Goal: Communication & Community: Answer question/provide support

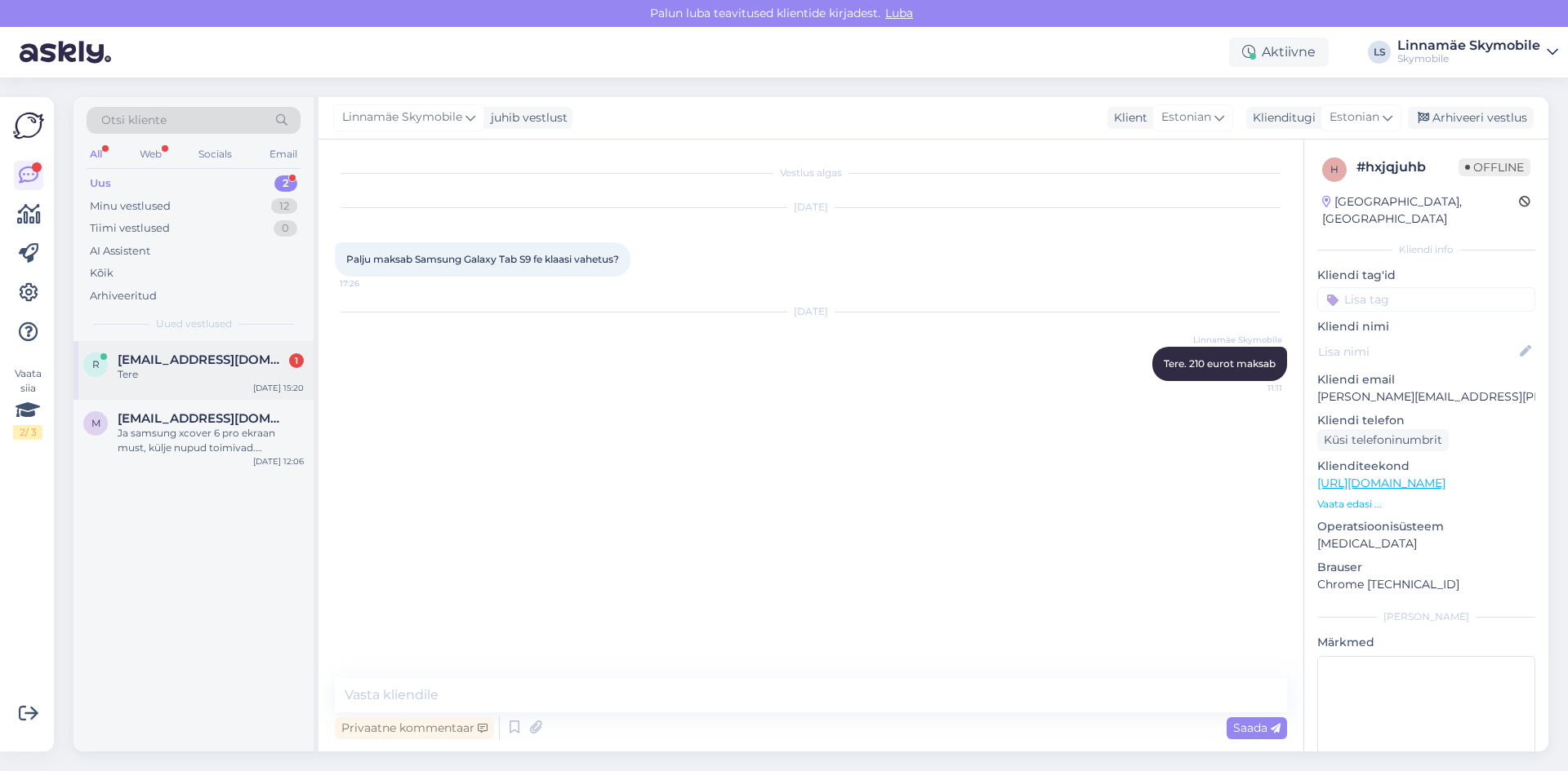
click at [165, 355] on span "[EMAIL_ADDRESS][DOMAIN_NAME]" at bounding box center [203, 359] width 170 height 14
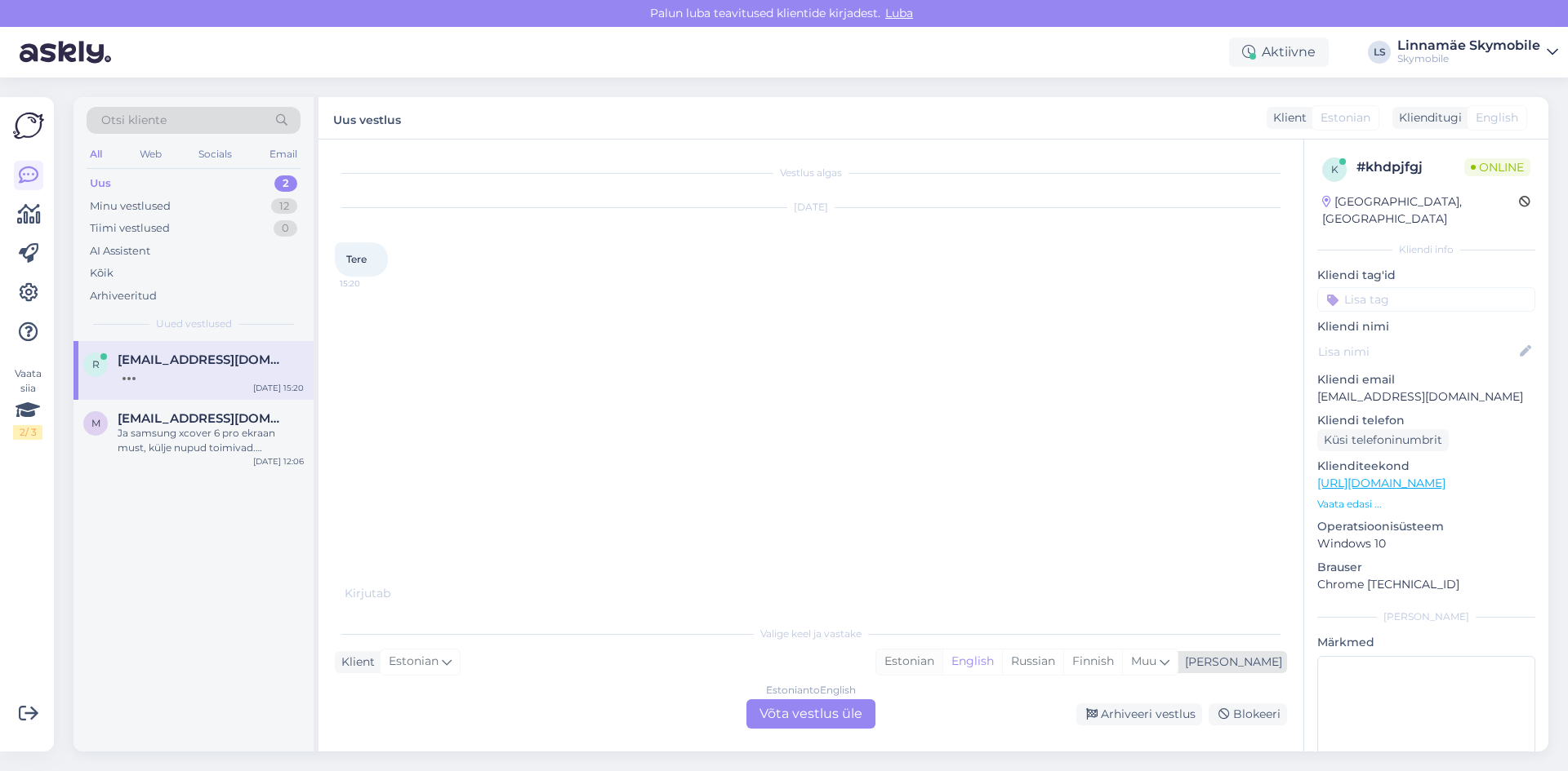
click at [942, 657] on div "Estonian" at bounding box center [909, 661] width 67 height 24
click at [805, 711] on div "Estonian to Estonian Võta vestlus üle" at bounding box center [811, 714] width 129 height 29
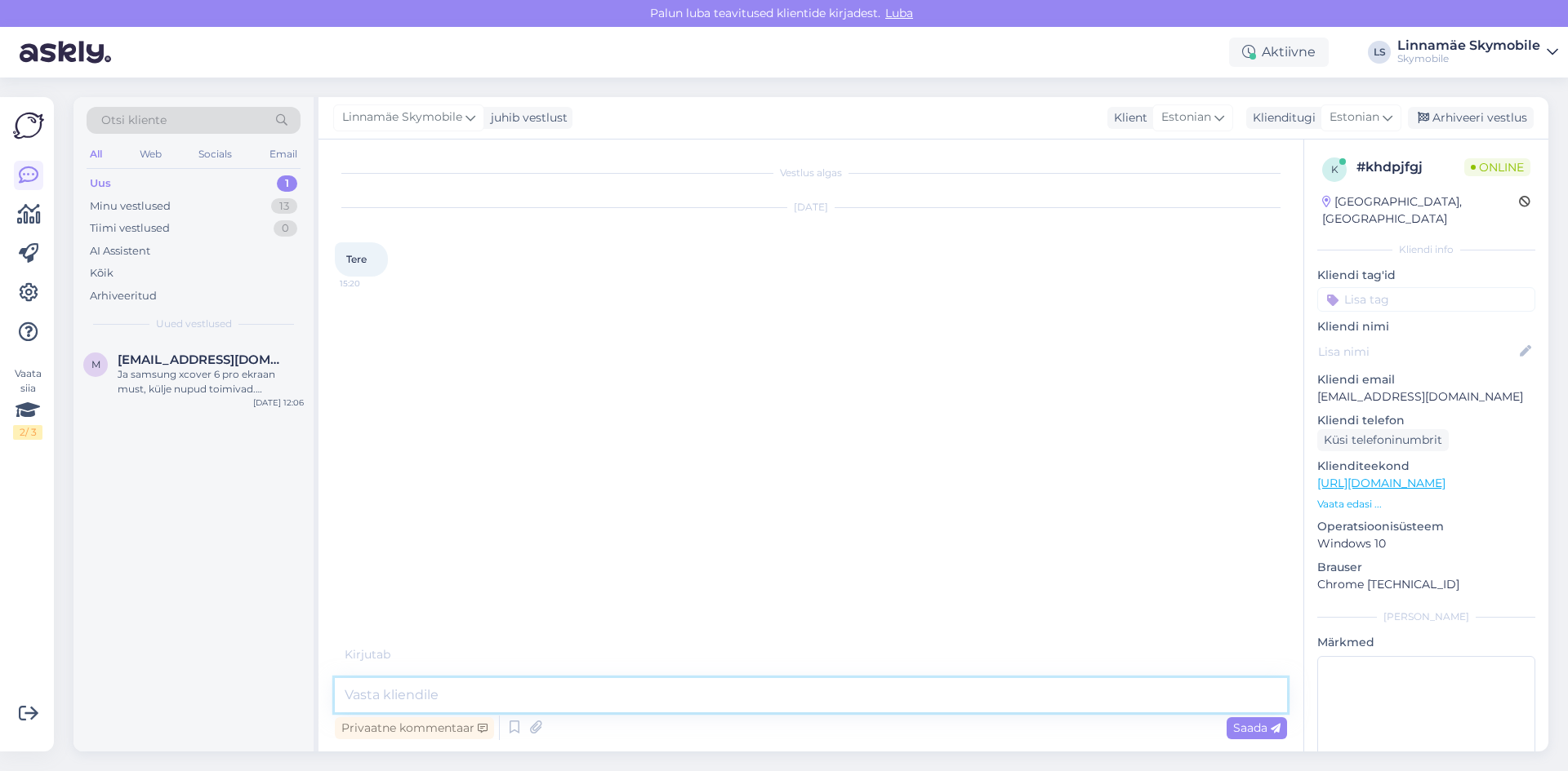
click at [713, 691] on textarea at bounding box center [810, 696] width 952 height 35
click at [452, 705] on textarea "Tere" at bounding box center [810, 696] width 952 height 35
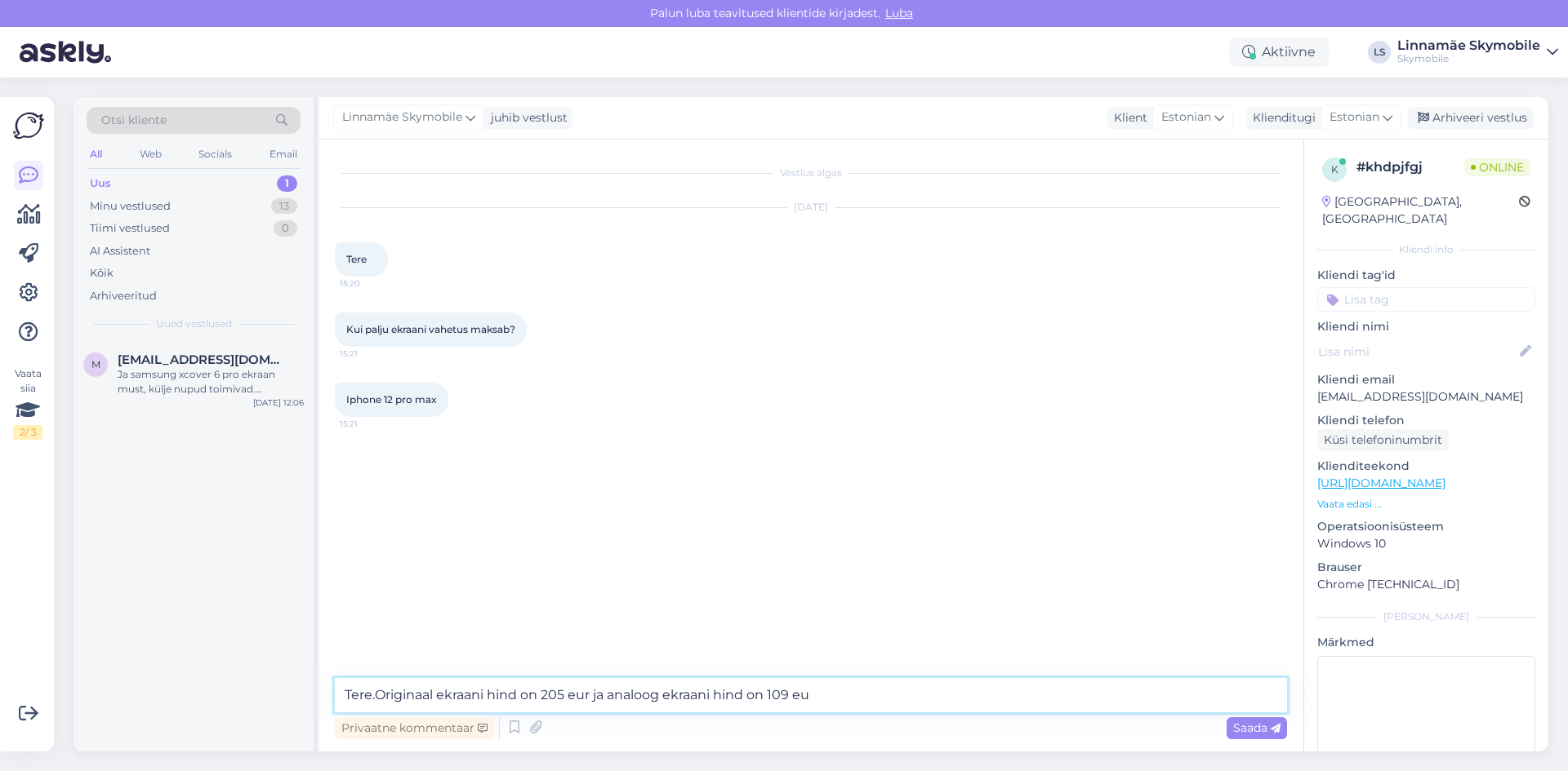
type textarea "Tere.Originaal ekraani hind on 205 eur ja analoog ekraani hind on 109 eur"
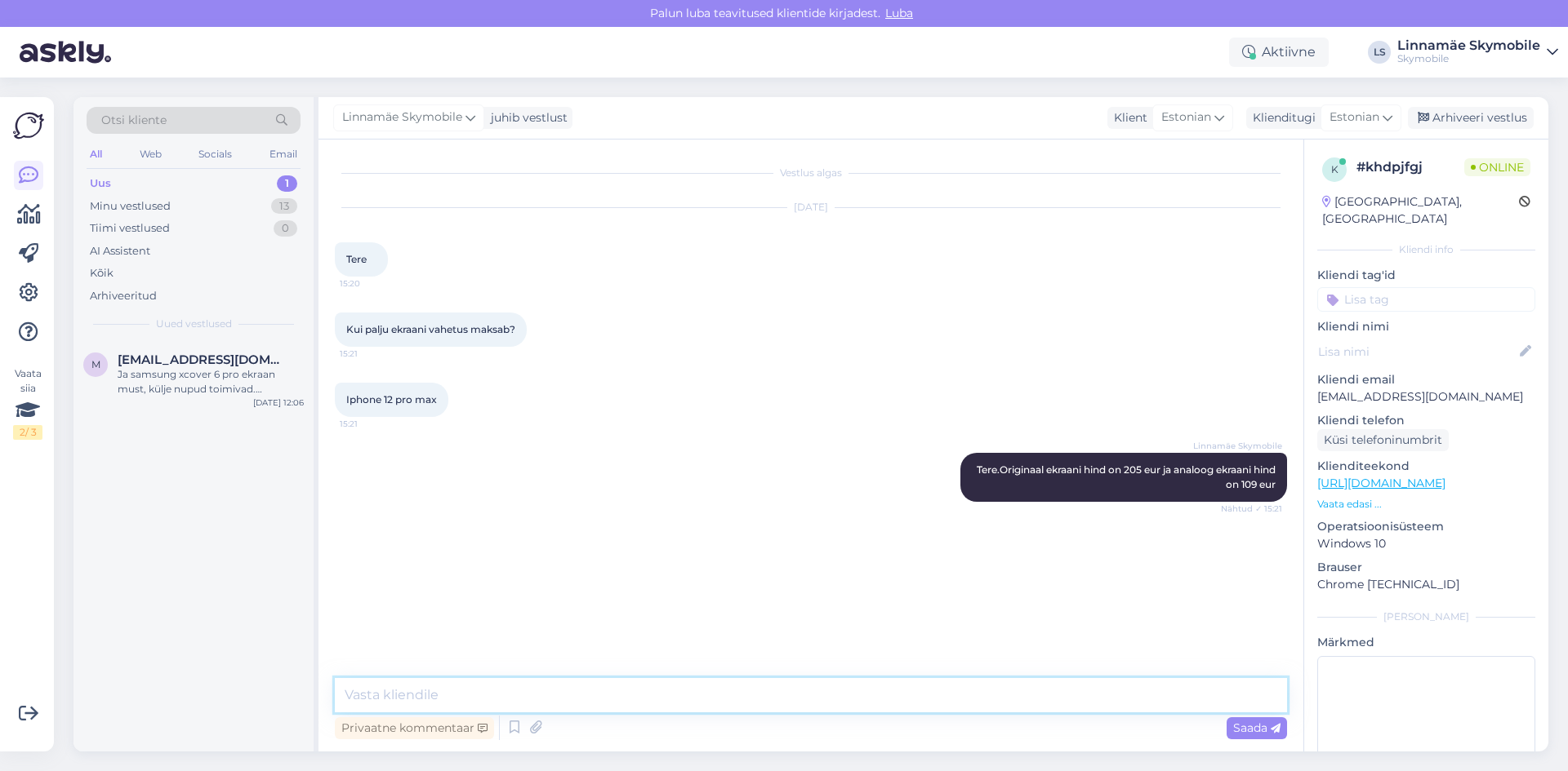
scroll to position [59, 0]
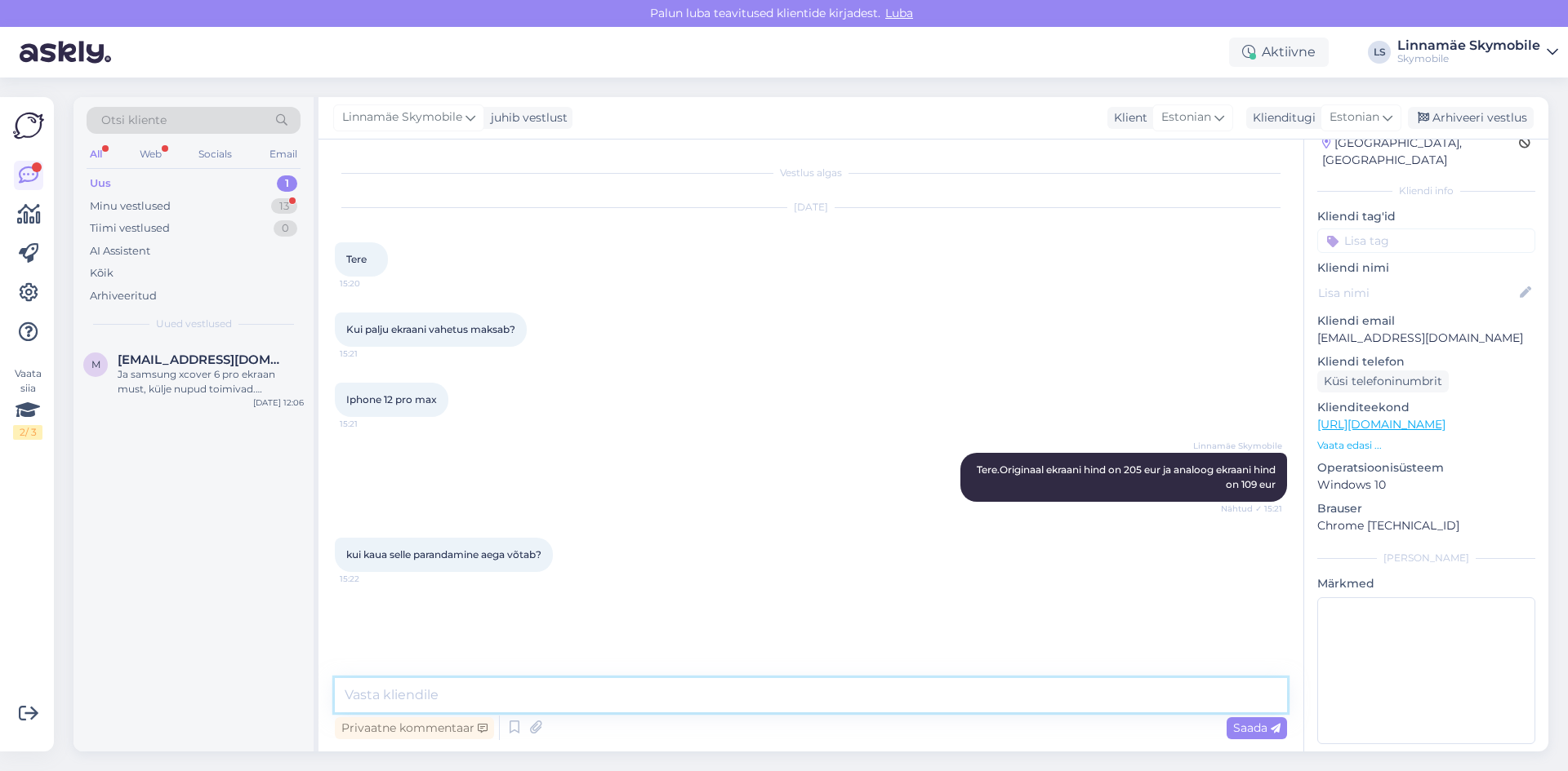
click at [494, 701] on textarea at bounding box center [810, 696] width 952 height 35
click at [488, 699] on textarea at bounding box center [810, 696] width 952 height 35
type textarea "Kui tulete Kristiine Keskusesse siis 1-2 tundi"
click at [878, 710] on textarea at bounding box center [810, 696] width 952 height 35
click at [877, 707] on textarea at bounding box center [810, 696] width 952 height 35
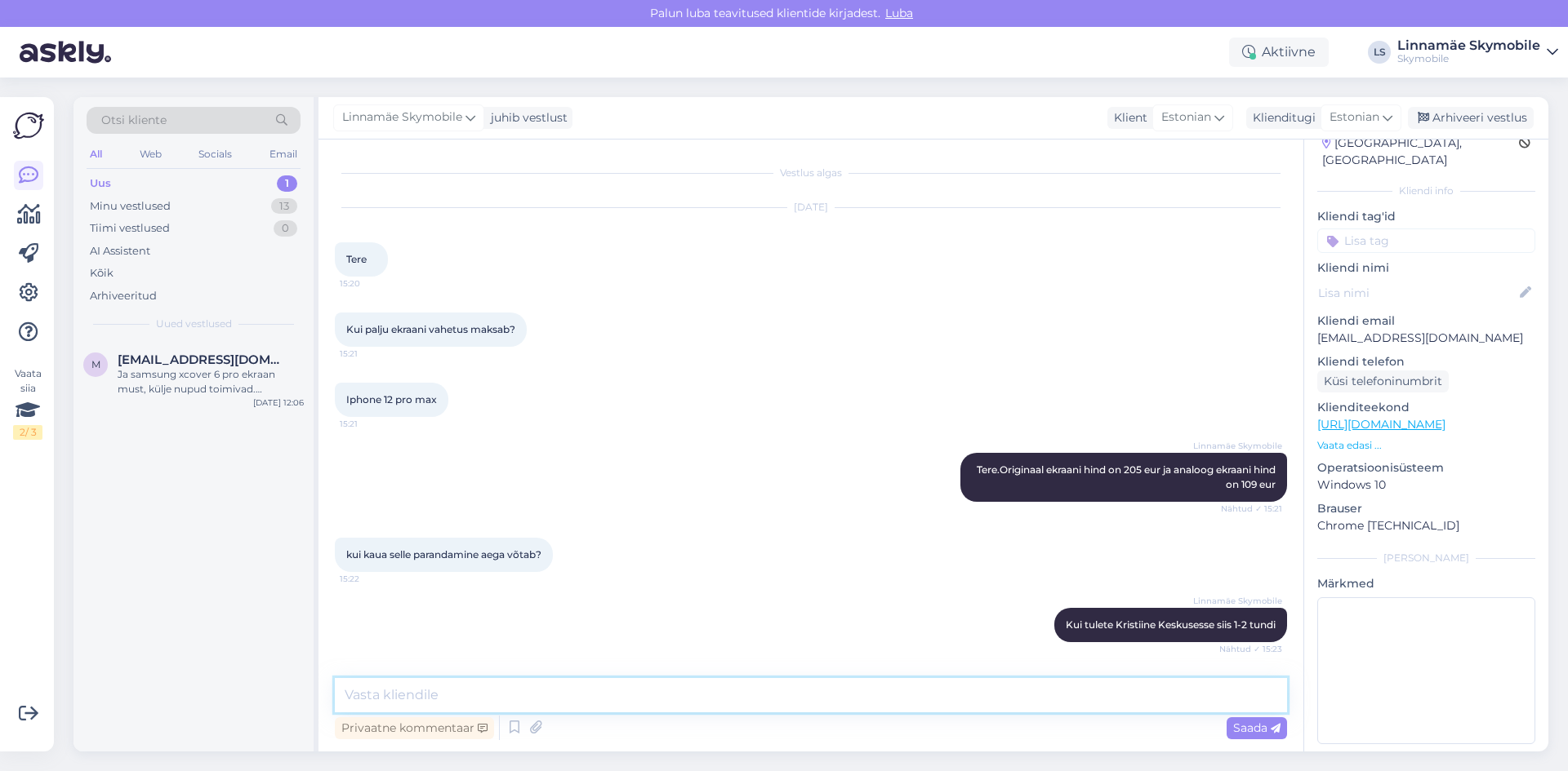
click at [877, 707] on textarea at bounding box center [810, 696] width 952 height 35
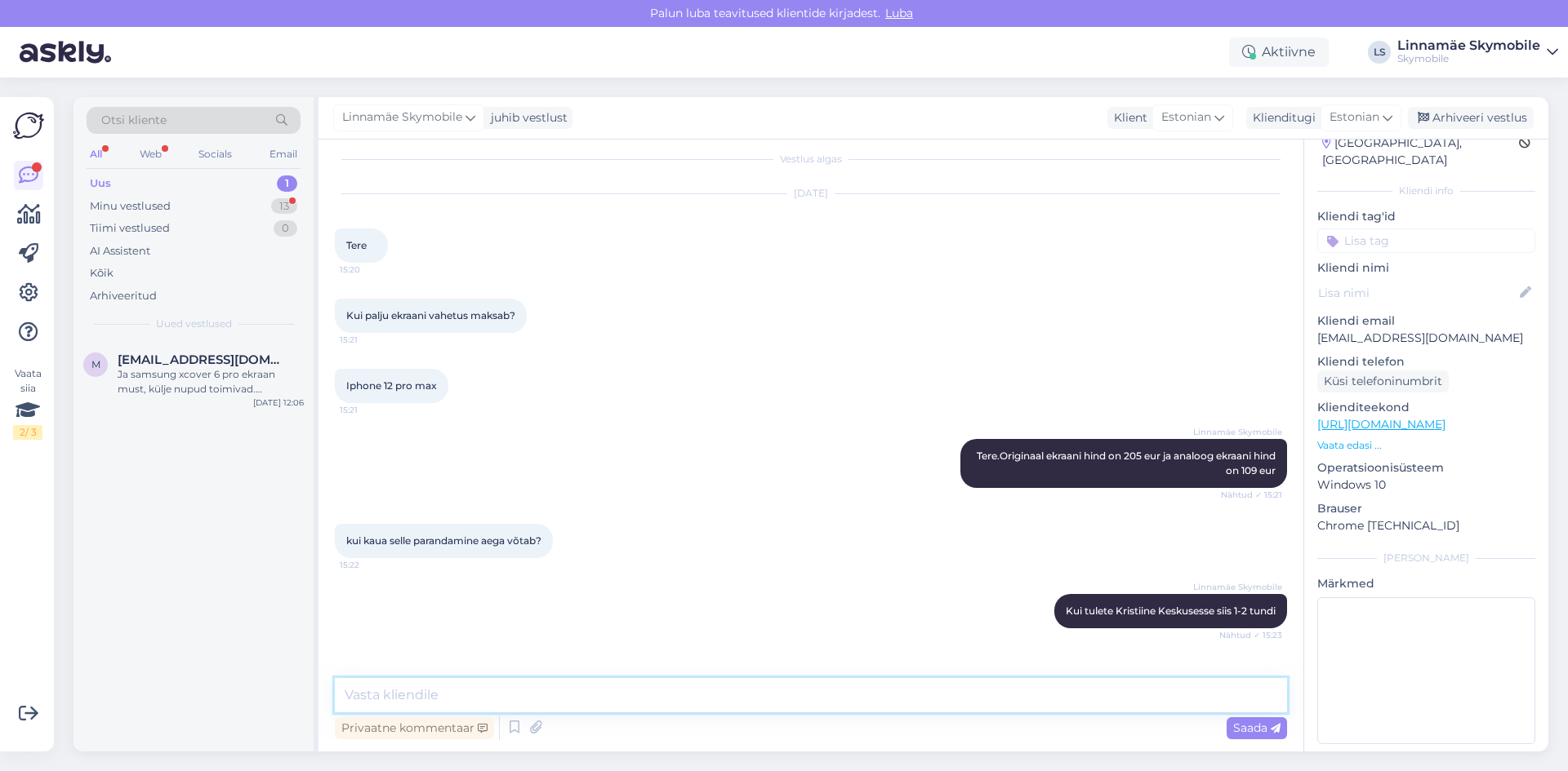
scroll to position [66, 0]
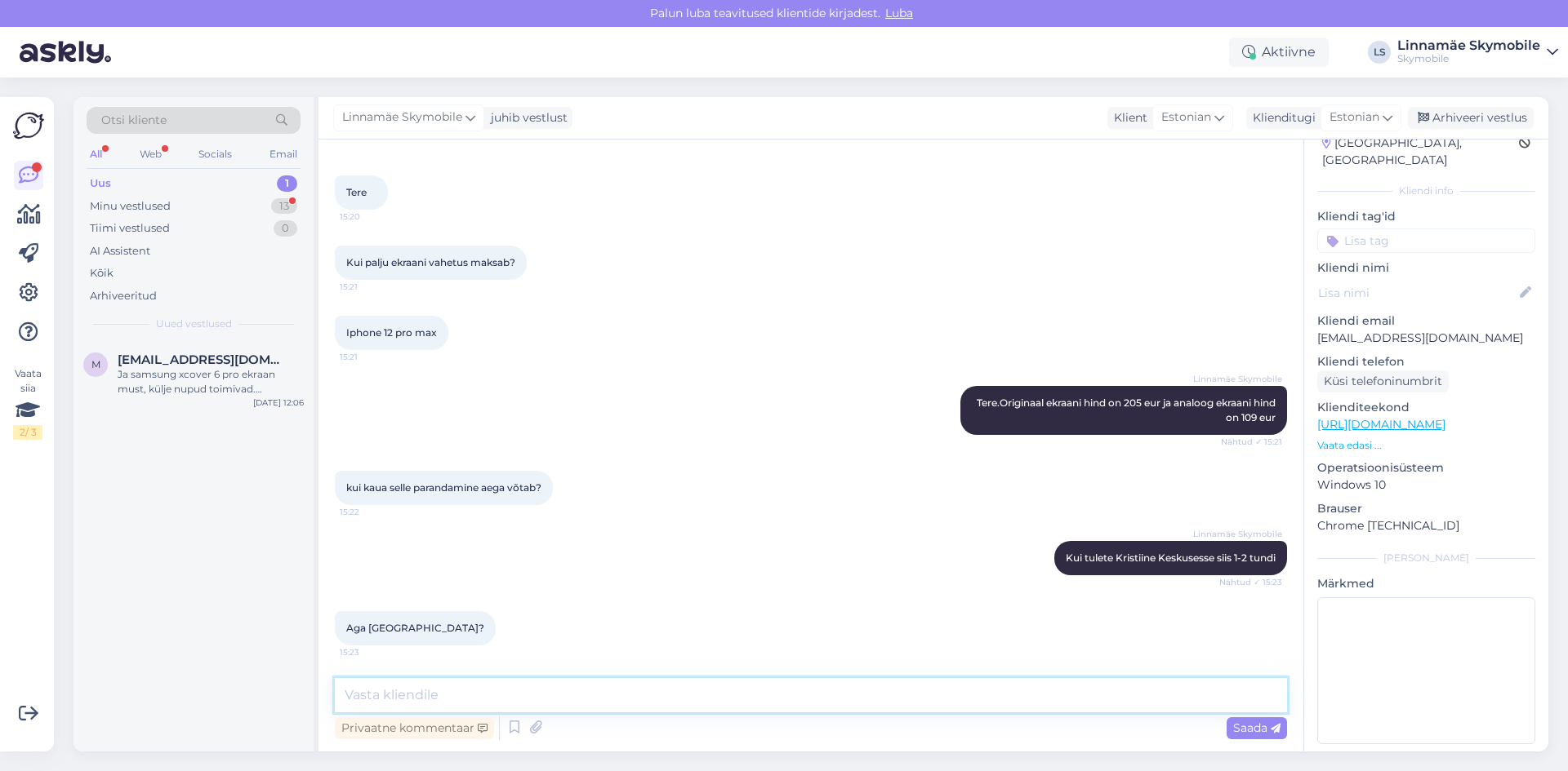
click at [611, 698] on textarea at bounding box center [810, 696] width 952 height 35
type textarea "[GEOGRAPHIC_DATA] kahjuks kohapeal remonte ei tee. Aga seal võib [PERSON_NAME] …"
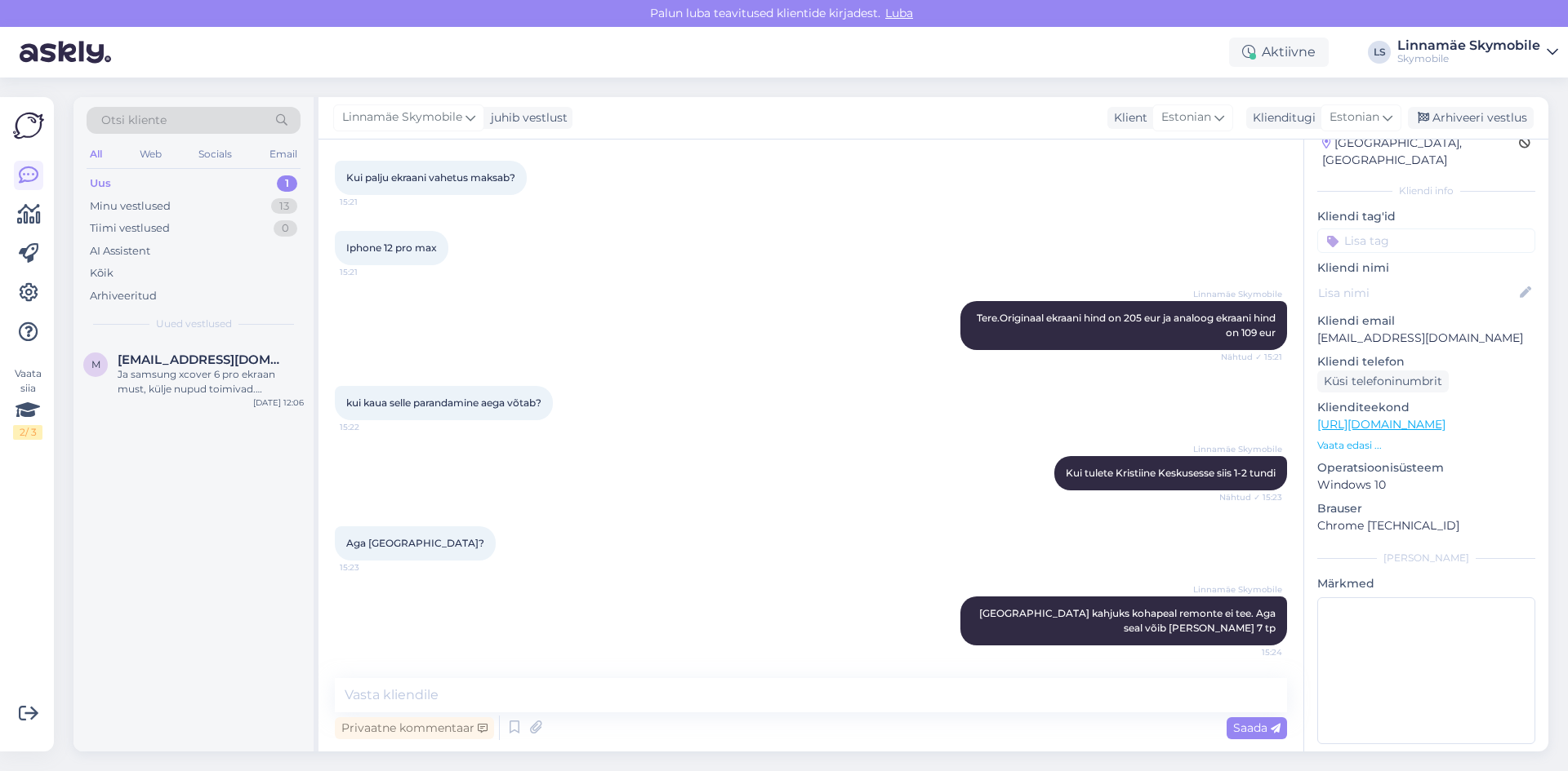
click at [661, 608] on div "Linnamäe Skymobile [GEOGRAPHIC_DATA] kahjuks kohapeal remonte ei tee. Aga seal …" at bounding box center [810, 621] width 952 height 85
click at [667, 708] on textarea at bounding box center [810, 696] width 952 height 35
click at [665, 696] on textarea at bounding box center [810, 696] width 952 height 35
